Goal: Transaction & Acquisition: Book appointment/travel/reservation

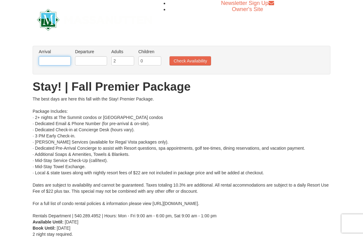
click at [57, 62] on input "text" at bounding box center [55, 60] width 32 height 9
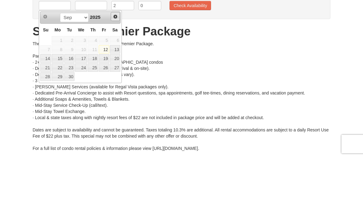
click at [111, 67] on link "Next" at bounding box center [115, 71] width 9 height 9
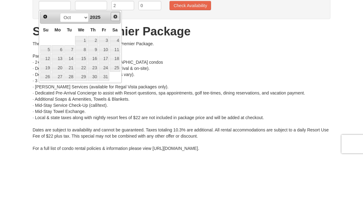
click at [112, 67] on link "Next" at bounding box center [115, 71] width 9 height 9
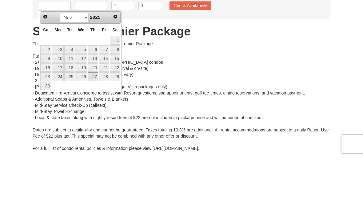
click at [94, 128] on link "27" at bounding box center [93, 132] width 10 height 9
type input "[DATE]"
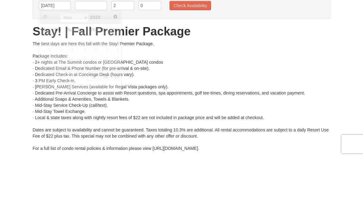
scroll to position [55, 0]
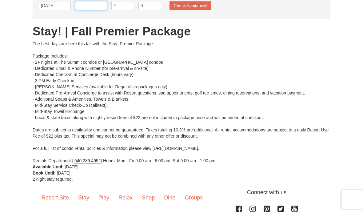
click at [101, 6] on input "text" at bounding box center [91, 5] width 32 height 9
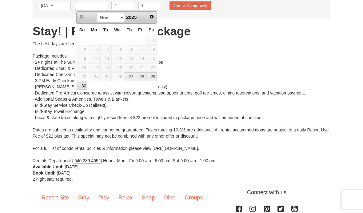
click at [81, 87] on link "30" at bounding box center [82, 85] width 11 height 9
type input "[DATE]"
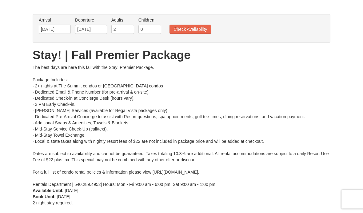
scroll to position [31, 0]
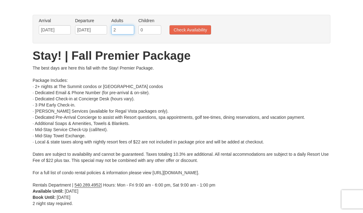
click at [120, 29] on input "2" at bounding box center [122, 30] width 23 height 9
click at [149, 30] on input "0" at bounding box center [149, 30] width 23 height 9
click at [121, 31] on input "2" at bounding box center [122, 30] width 23 height 9
type input "3"
click at [146, 30] on input "0" at bounding box center [149, 30] width 23 height 9
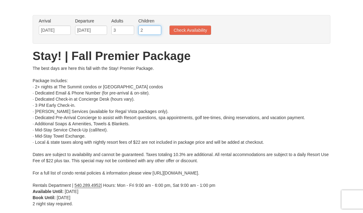
type input "2"
click at [201, 32] on button "Check Availability" at bounding box center [190, 30] width 42 height 9
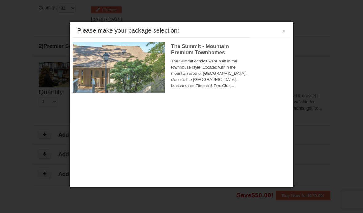
scroll to position [262, 0]
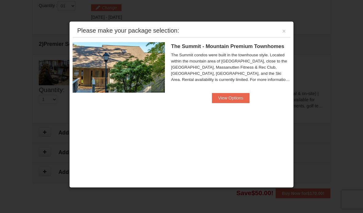
click at [239, 97] on button "View Options" at bounding box center [231, 98] width 38 height 10
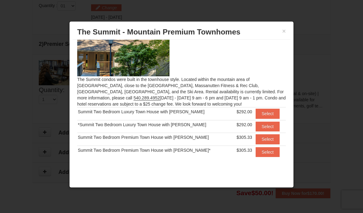
scroll to position [18, 0]
click at [270, 155] on button "Select" at bounding box center [267, 152] width 24 height 10
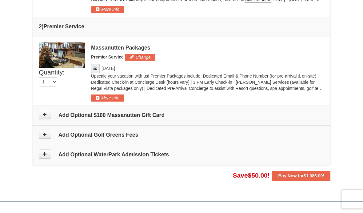
scroll to position [307, 0]
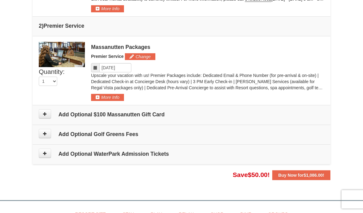
click at [298, 174] on strong "Buy Now for $1,086.00 !" at bounding box center [301, 175] width 46 height 5
